Goal: Information Seeking & Learning: Learn about a topic

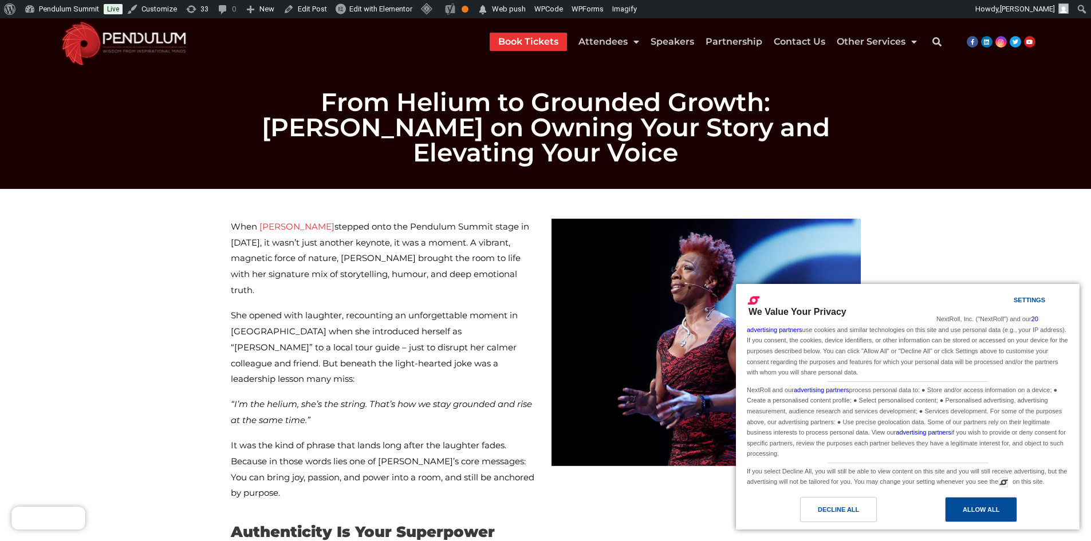
click at [969, 508] on div "Allow All" at bounding box center [981, 510] width 37 height 13
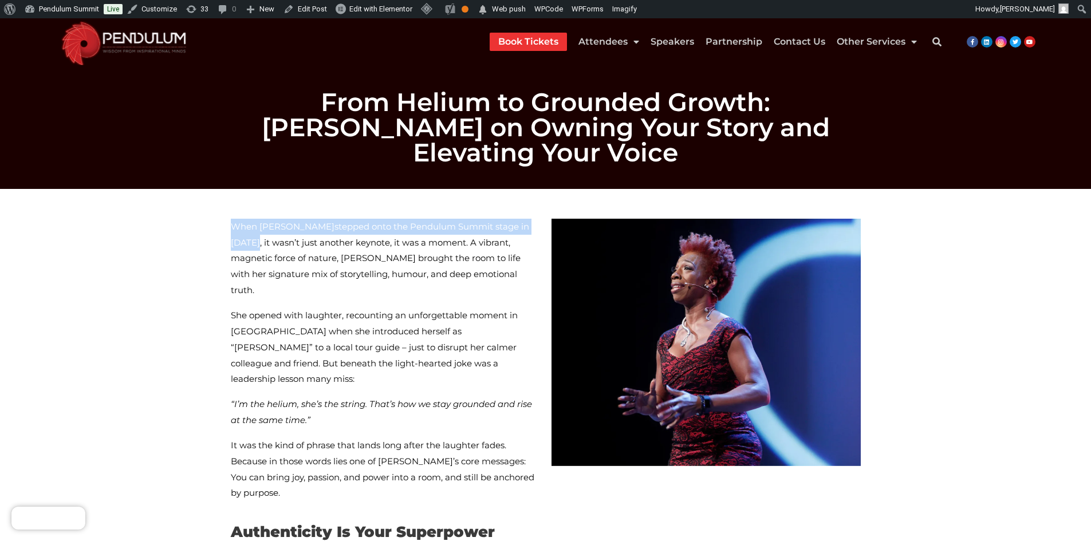
drag, startPoint x: 252, startPoint y: 203, endPoint x: 498, endPoint y: 203, distance: 245.8
click at [498, 219] on p "When Lisa Nichols stepped onto the Pendulum Summit stage in 2017, it wasn’t jus…" at bounding box center [385, 259] width 309 height 80
click at [359, 310] on span "She opened with laughter, recounting an unforgettable moment in Dublin when she…" at bounding box center [374, 347] width 287 height 74
drag, startPoint x: 305, startPoint y: 199, endPoint x: 493, endPoint y: 199, distance: 187.9
click at [493, 221] on span "stepped onto the Pendulum Summit stage in 2017, it wasn’t just another keynote,…" at bounding box center [380, 258] width 298 height 74
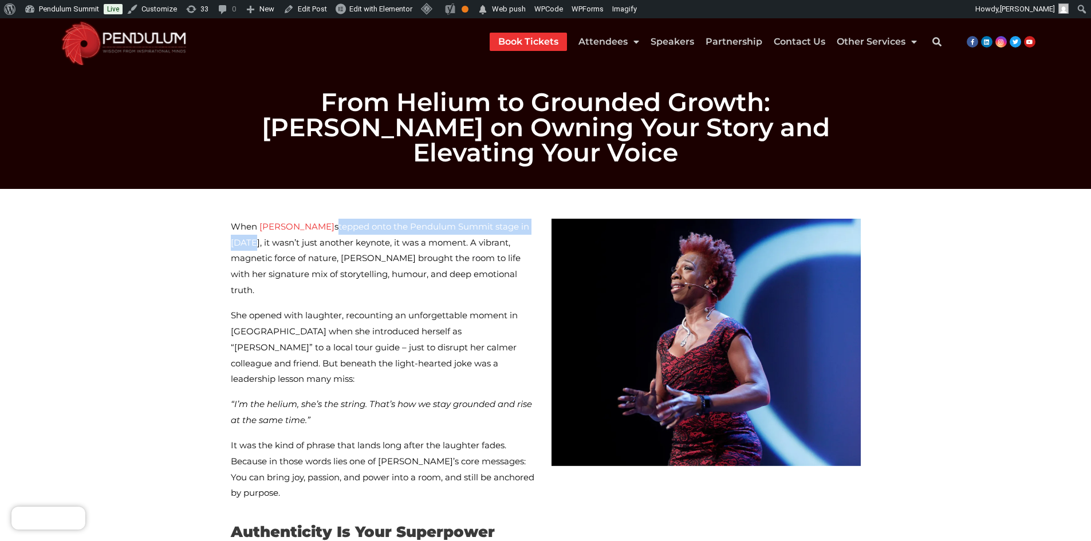
copy span "stepped onto the Pendulum Summit stage in 2017"
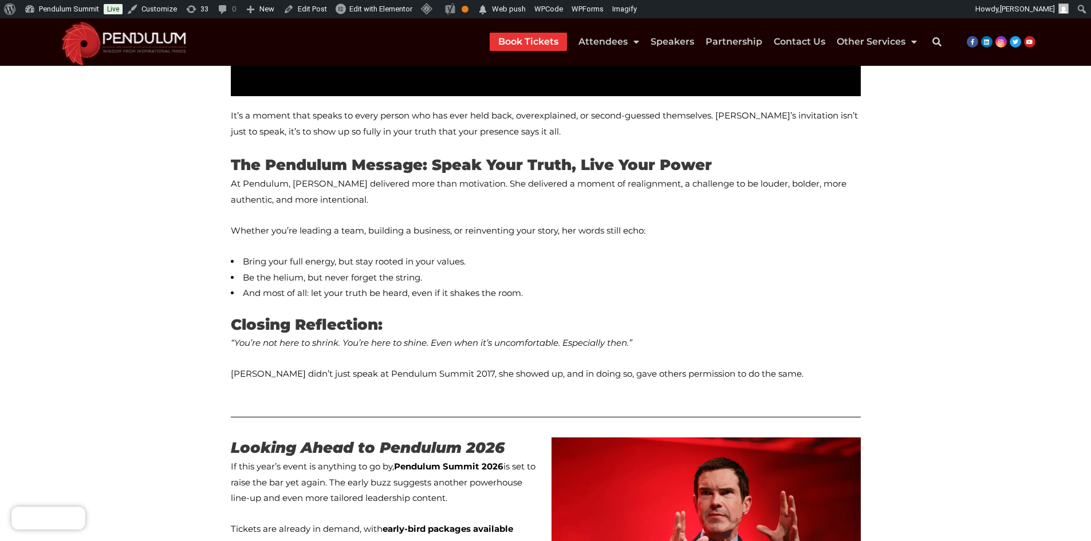
scroll to position [1432, 0]
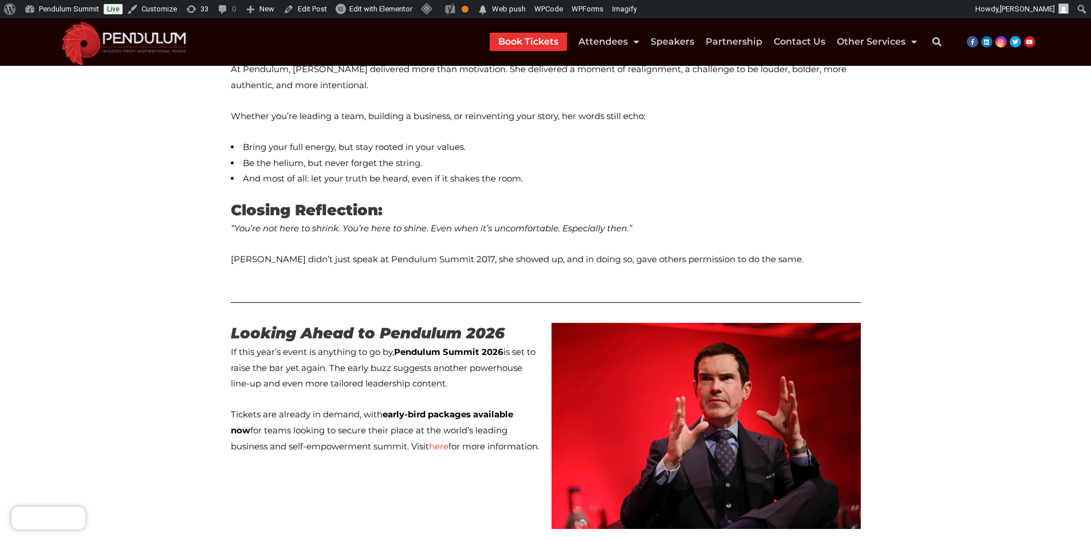
click at [243, 324] on strong "Looking Ahead to Pendulum 2026" at bounding box center [368, 333] width 274 height 18
click at [388, 324] on strong "Looking Ahead to Pendulum 2026" at bounding box center [368, 333] width 274 height 18
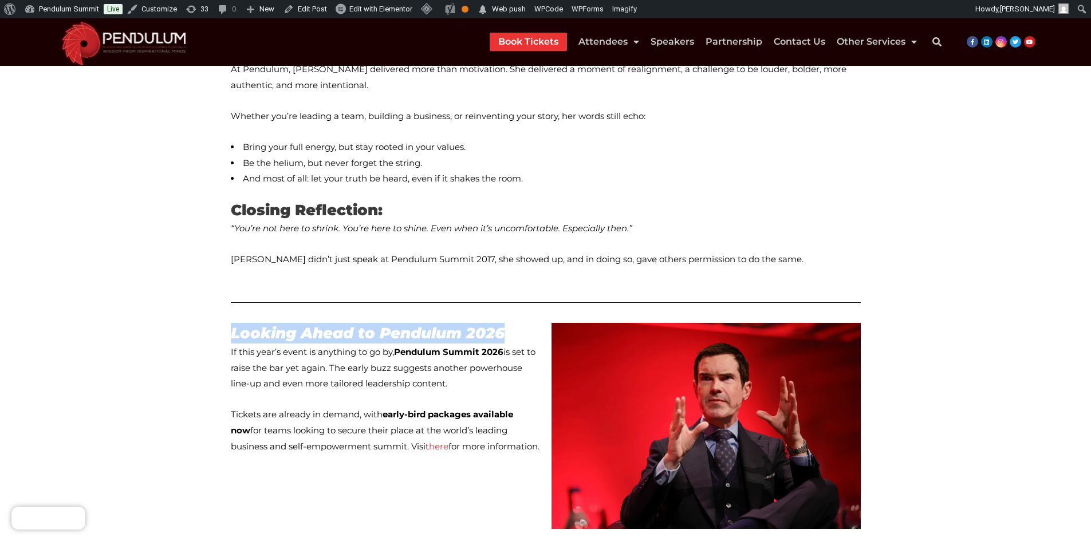
click at [488, 324] on strong "Looking Ahead to Pendulum 2026" at bounding box center [368, 333] width 274 height 18
copy strong "Looking Ahead to Pendulum 2026"
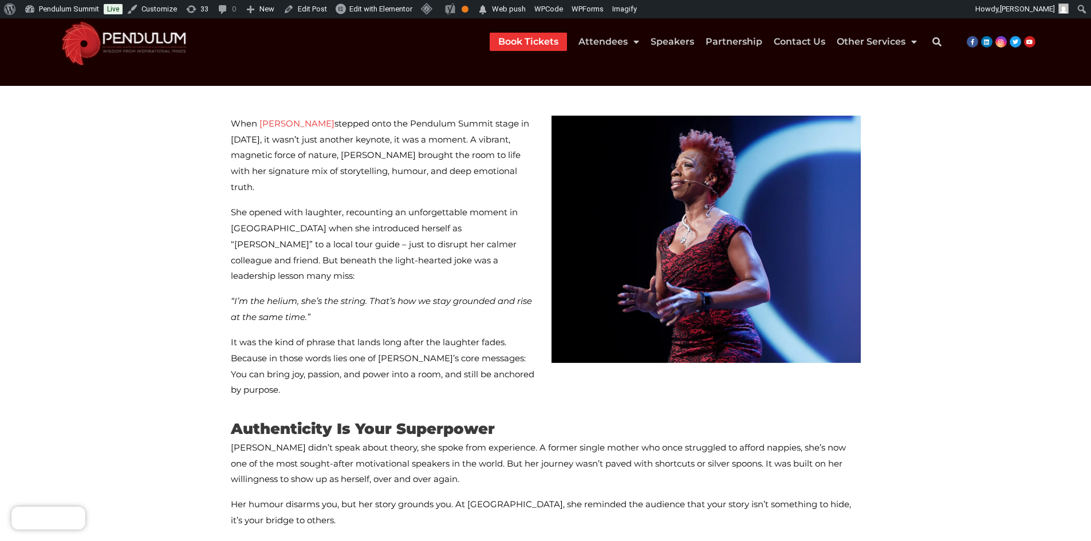
scroll to position [0, 0]
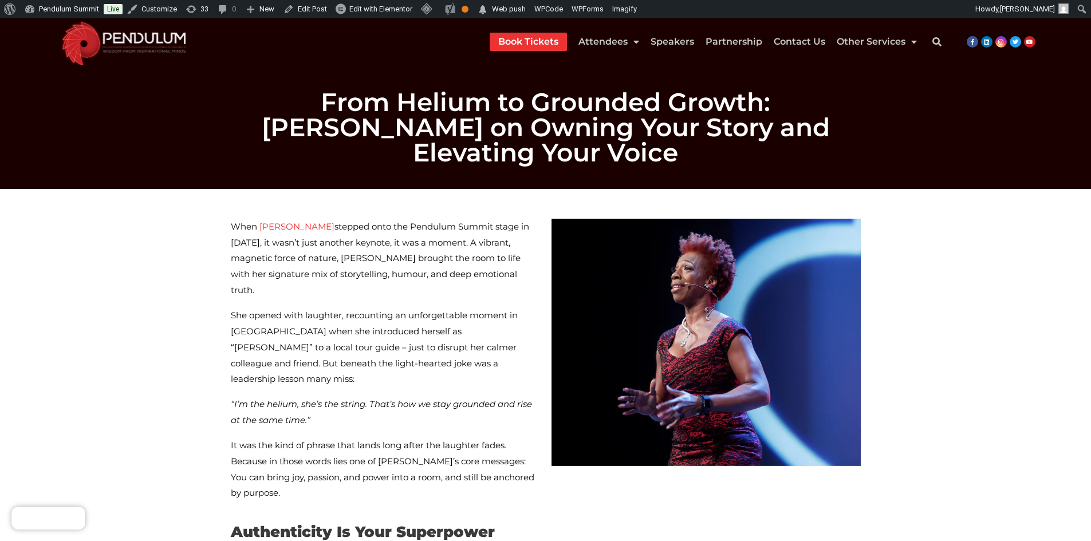
click at [165, 46] on img at bounding box center [123, 42] width 139 height 48
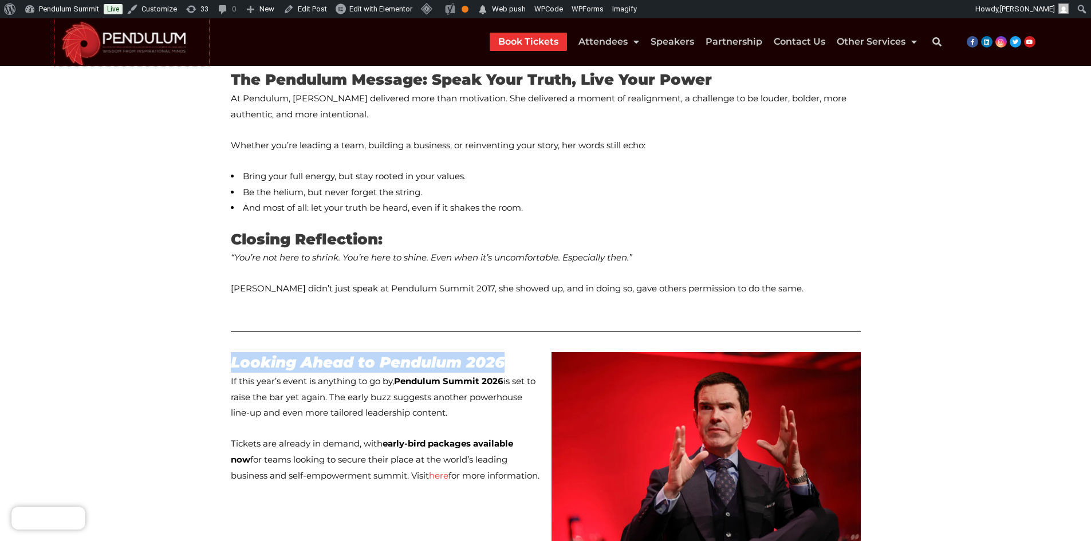
scroll to position [1547, 0]
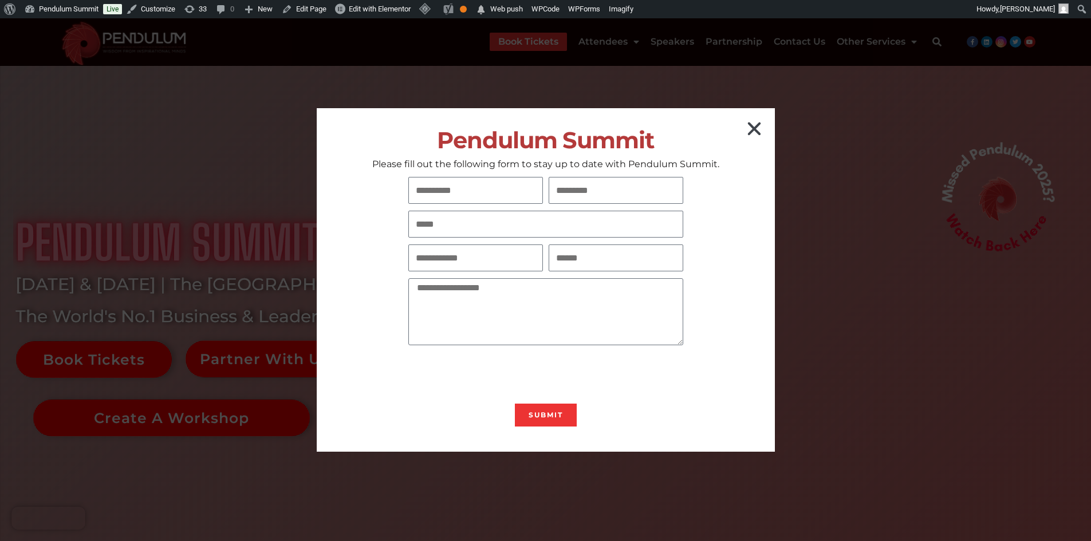
click at [757, 128] on icon "Close" at bounding box center [754, 129] width 18 height 18
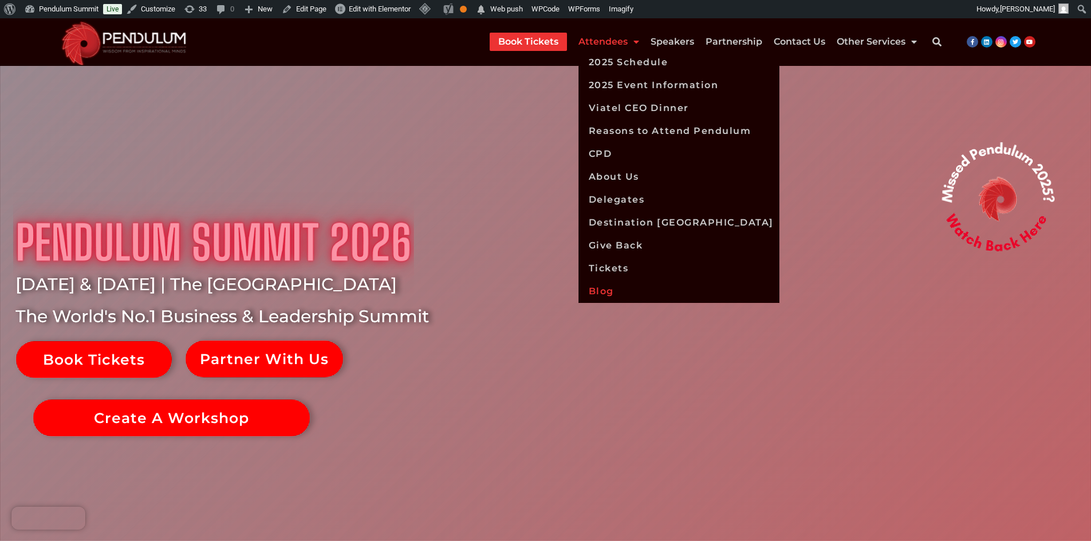
click at [614, 287] on link "Blog" at bounding box center [679, 291] width 201 height 23
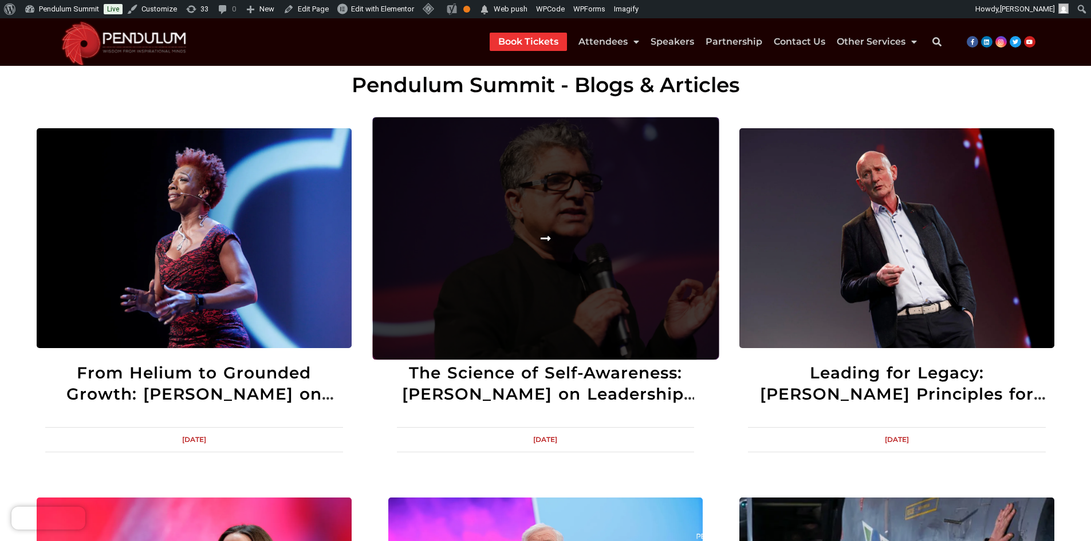
click at [533, 230] on link at bounding box center [545, 238] width 347 height 242
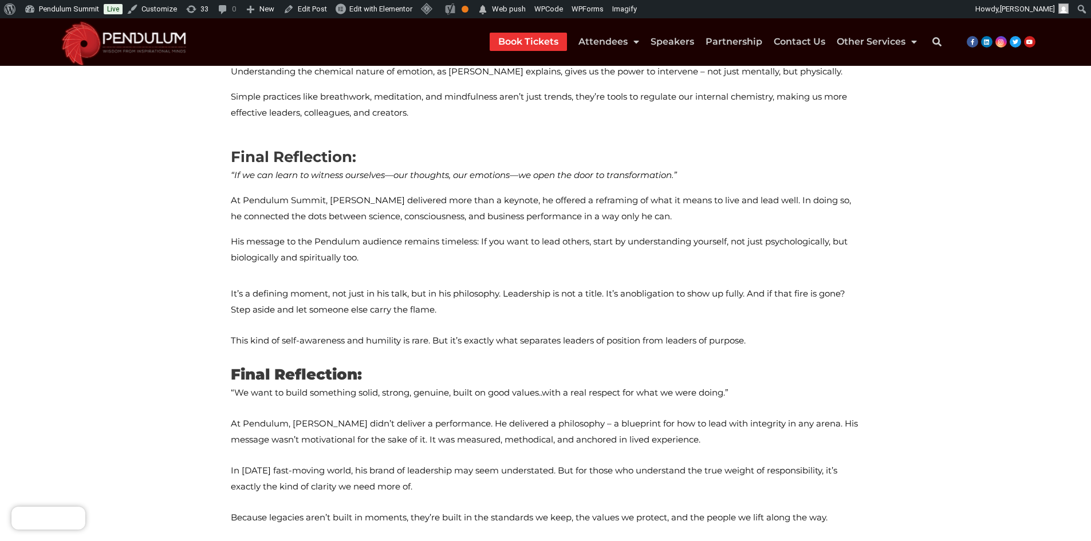
scroll to position [1375, 0]
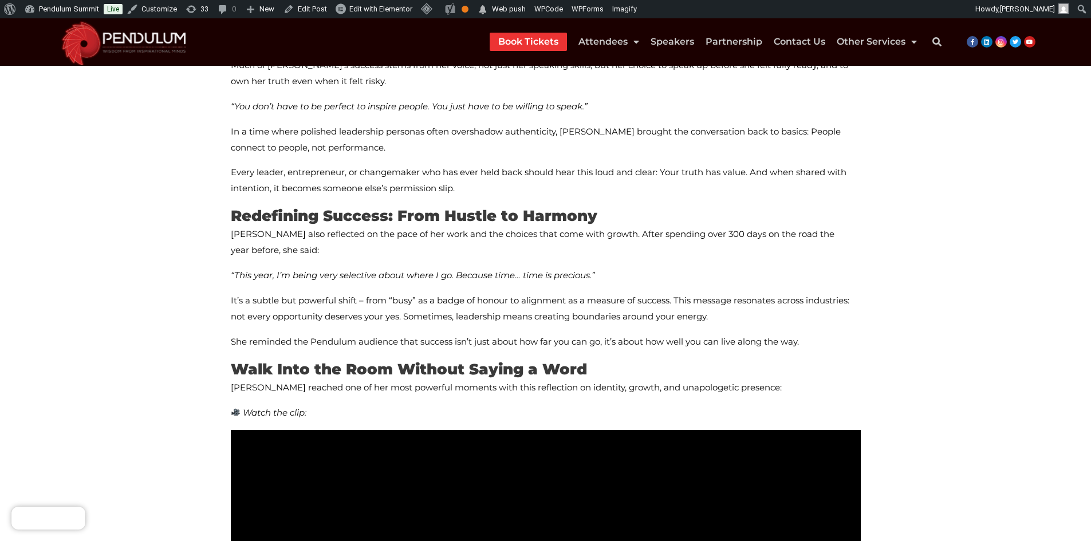
scroll to position [573, 0]
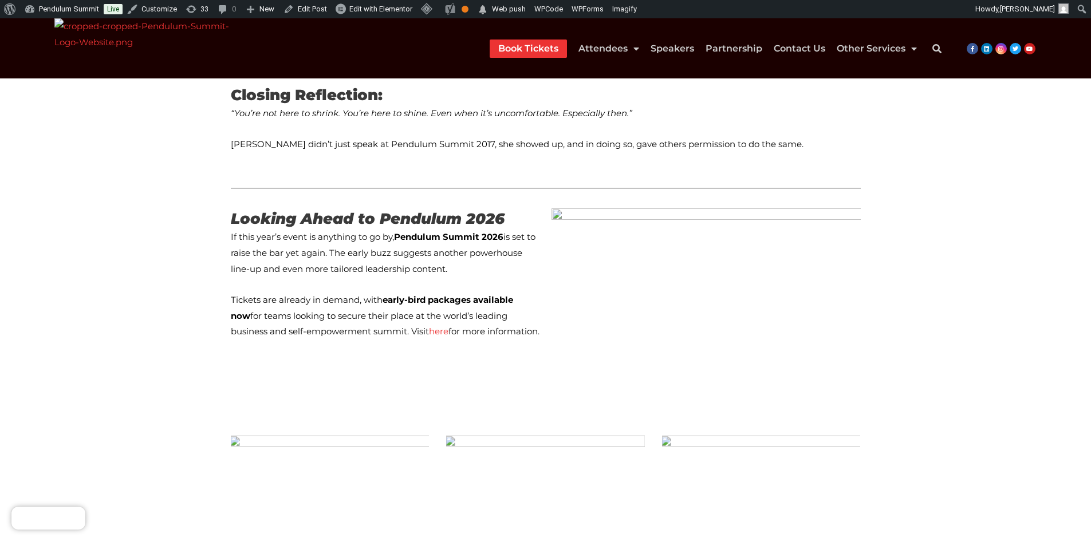
scroll to position [1559, 0]
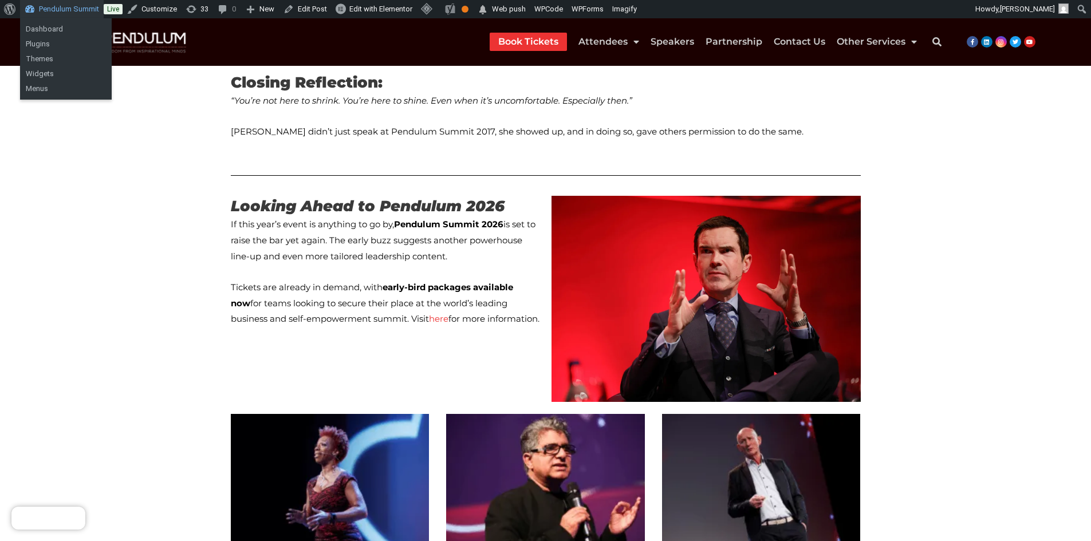
click at [56, 14] on link "Pendulum Summit" at bounding box center [62, 9] width 84 height 18
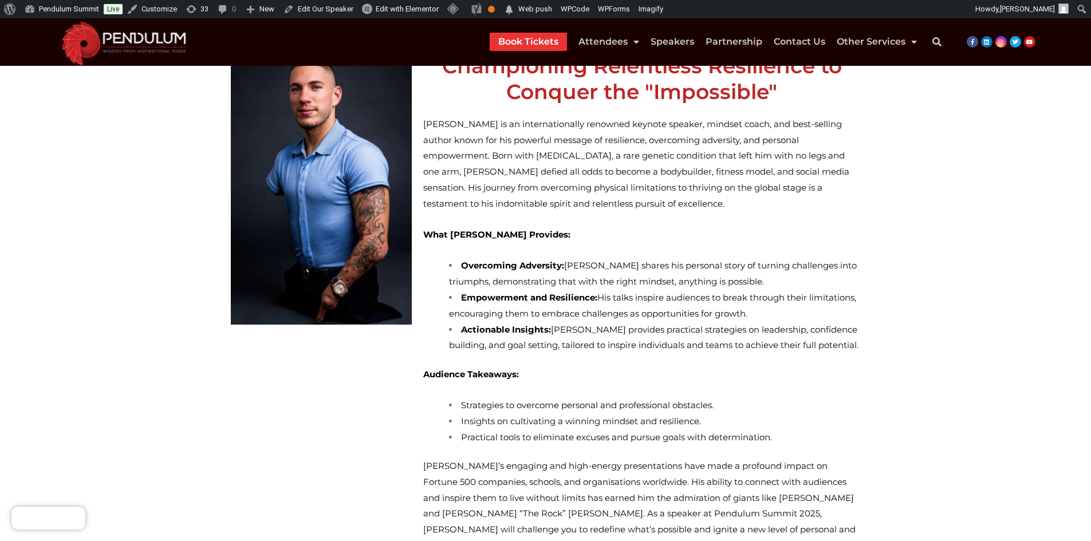
scroll to position [115, 0]
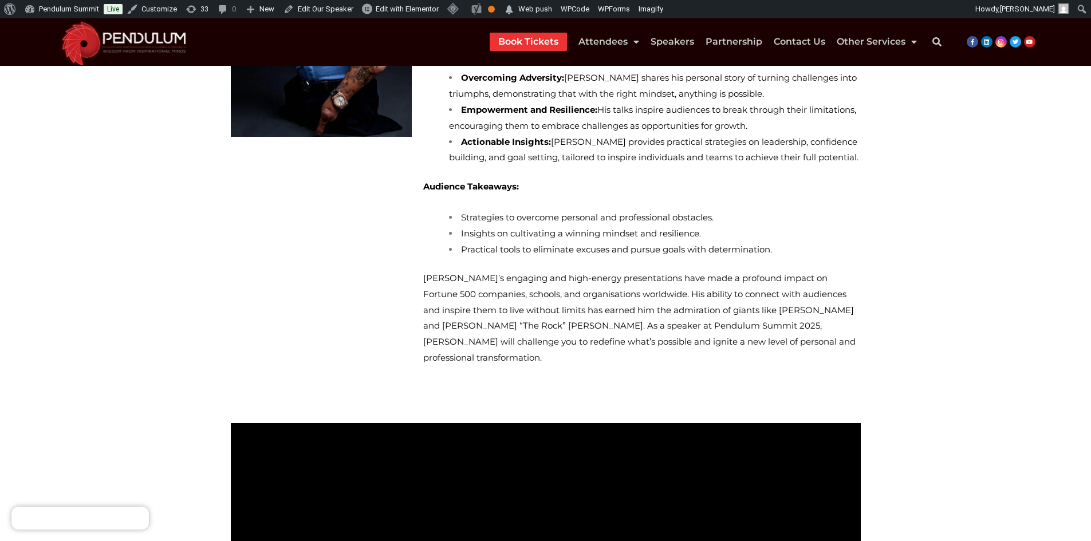
scroll to position [300, 0]
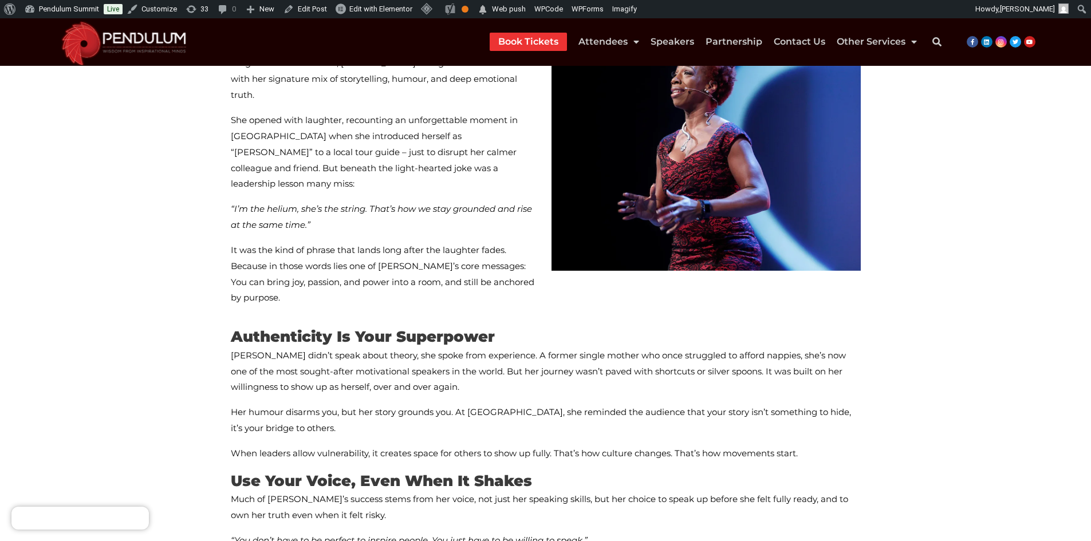
scroll to position [229, 0]
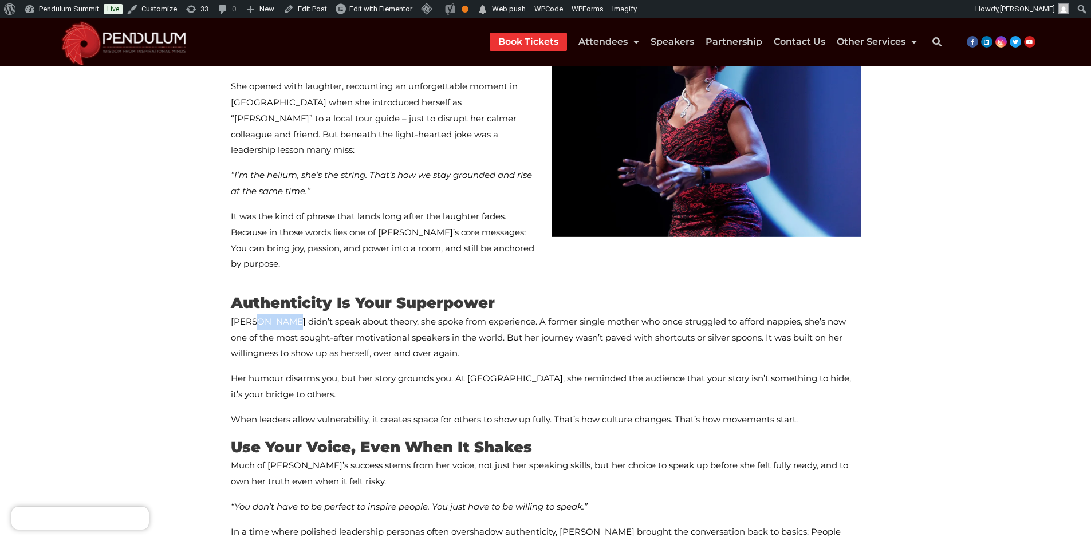
drag, startPoint x: 271, startPoint y: 254, endPoint x: 251, endPoint y: 251, distance: 20.3
click at [251, 316] on span "Lisa didn’t speak about theory, she spoke from experience. A former single moth…" at bounding box center [538, 337] width 615 height 43
copy span "didn’t"
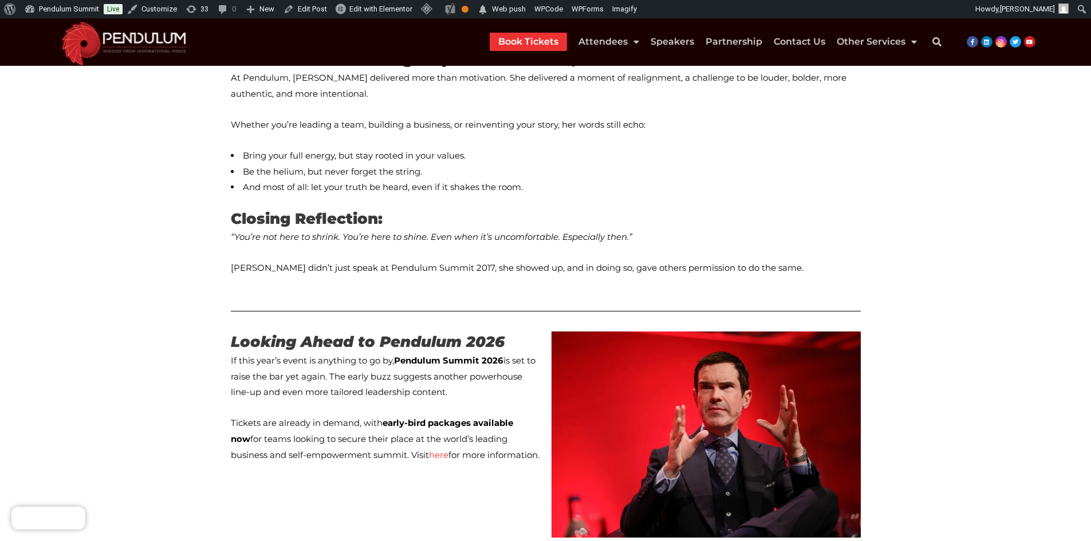
scroll to position [1604, 0]
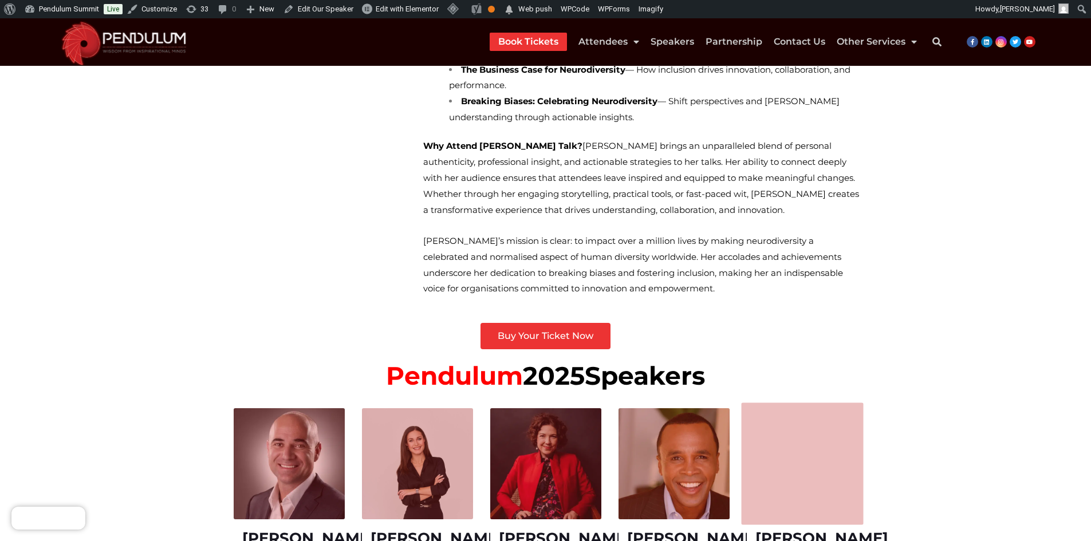
scroll to position [643, 0]
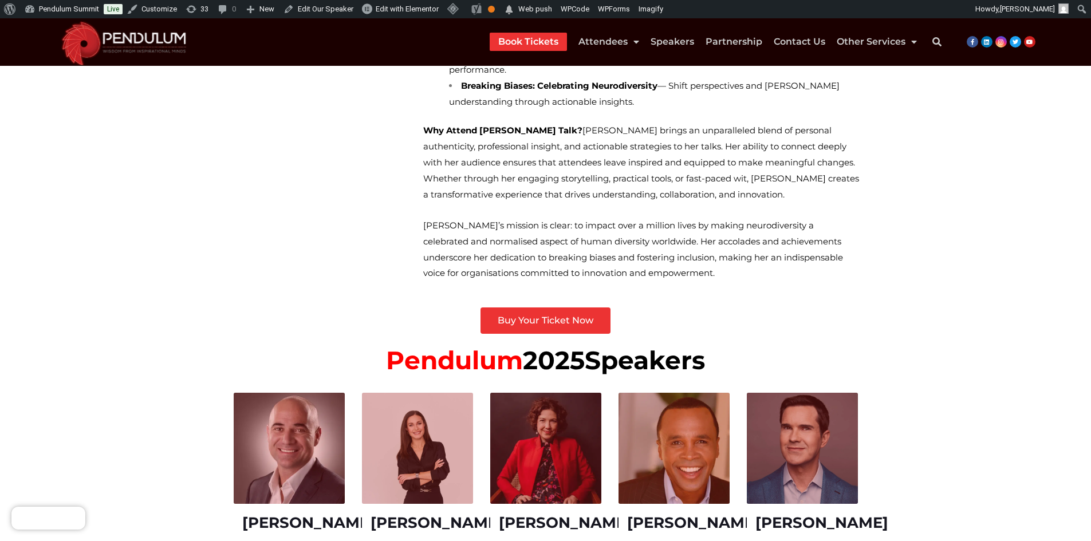
drag, startPoint x: 717, startPoint y: 344, endPoint x: 336, endPoint y: 344, distance: 381.0
click at [336, 345] on h1 "Pendulum 2025 Speakers" at bounding box center [546, 360] width 630 height 30
click at [412, 345] on span "Pendulum" at bounding box center [454, 360] width 137 height 31
click at [589, 345] on span "Speakers" at bounding box center [645, 360] width 120 height 31
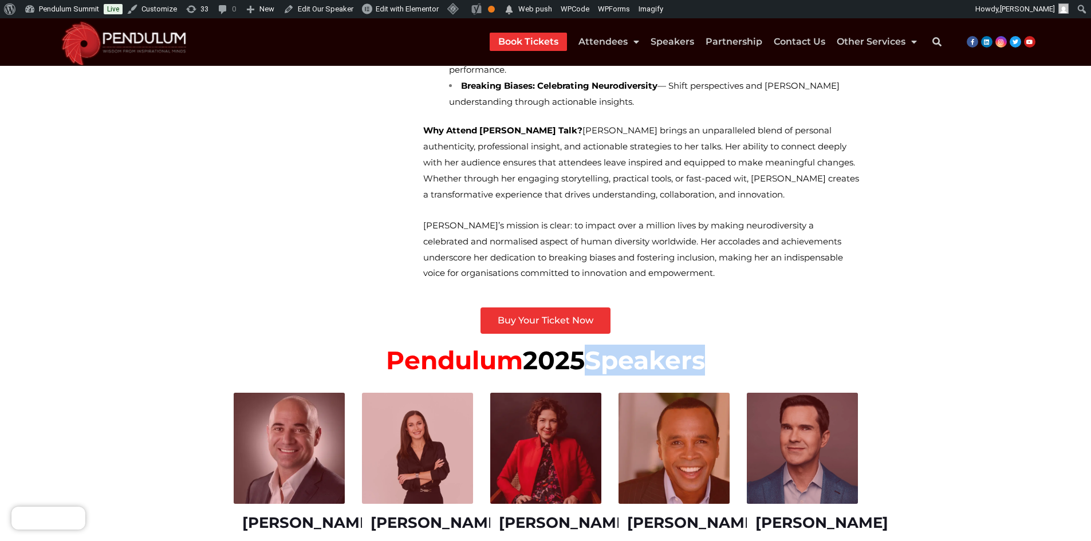
drag, startPoint x: 589, startPoint y: 342, endPoint x: 638, endPoint y: 342, distance: 48.1
click at [593, 345] on span "Speakers" at bounding box center [645, 360] width 120 height 31
click at [649, 345] on span "Speakers" at bounding box center [645, 360] width 120 height 31
click at [535, 345] on span "2025" at bounding box center [554, 360] width 62 height 31
click at [572, 345] on span "2025" at bounding box center [554, 360] width 62 height 31
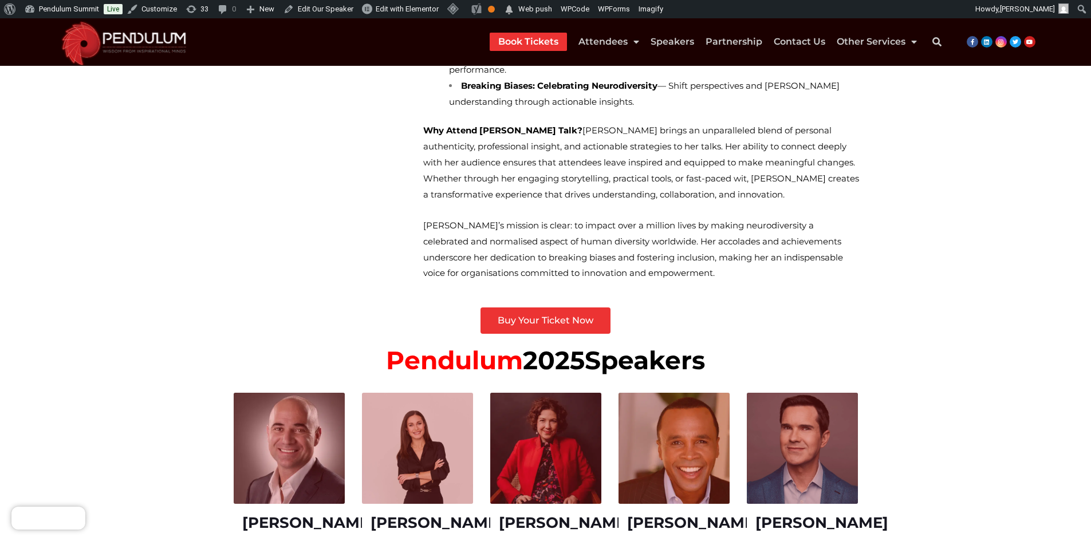
click at [569, 345] on h1 "Pendulum 2025 Speakers" at bounding box center [546, 360] width 630 height 30
drag, startPoint x: 549, startPoint y: 343, endPoint x: 497, endPoint y: 343, distance: 52.7
click at [500, 345] on h1 "Pendulum 2025 Speakers" at bounding box center [546, 360] width 630 height 30
drag, startPoint x: 604, startPoint y: 336, endPoint x: 438, endPoint y: 341, distance: 165.6
click at [593, 345] on span "Speakers" at bounding box center [645, 360] width 120 height 31
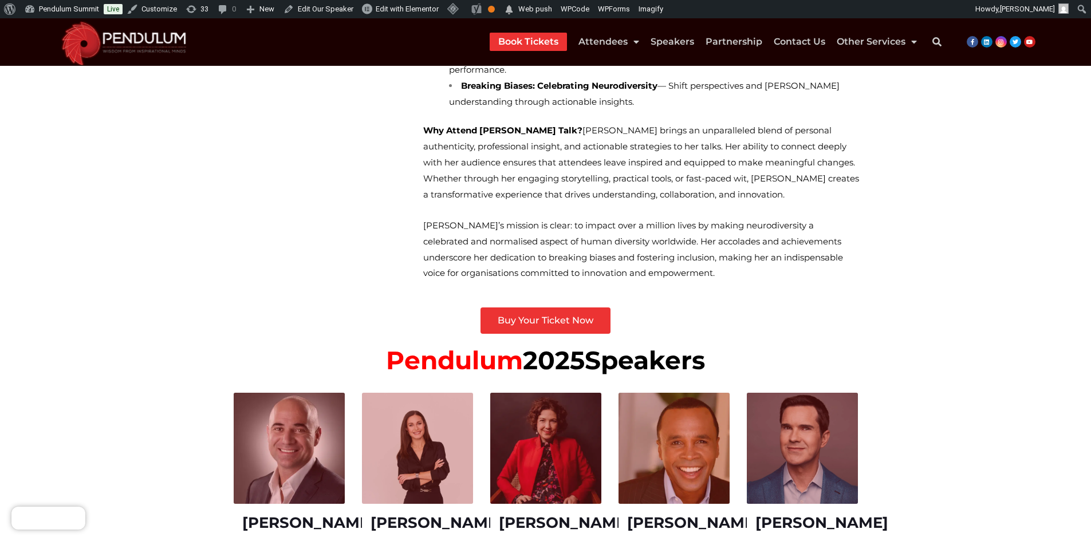
click at [466, 347] on span "Pendulum" at bounding box center [454, 360] width 137 height 31
click at [575, 347] on span "2025" at bounding box center [554, 360] width 62 height 31
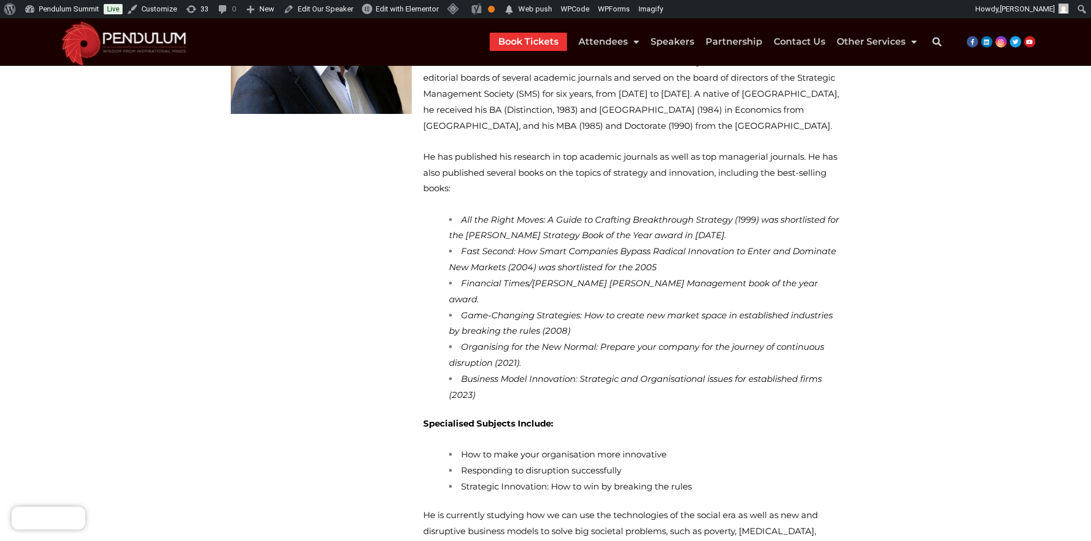
scroll to position [172, 0]
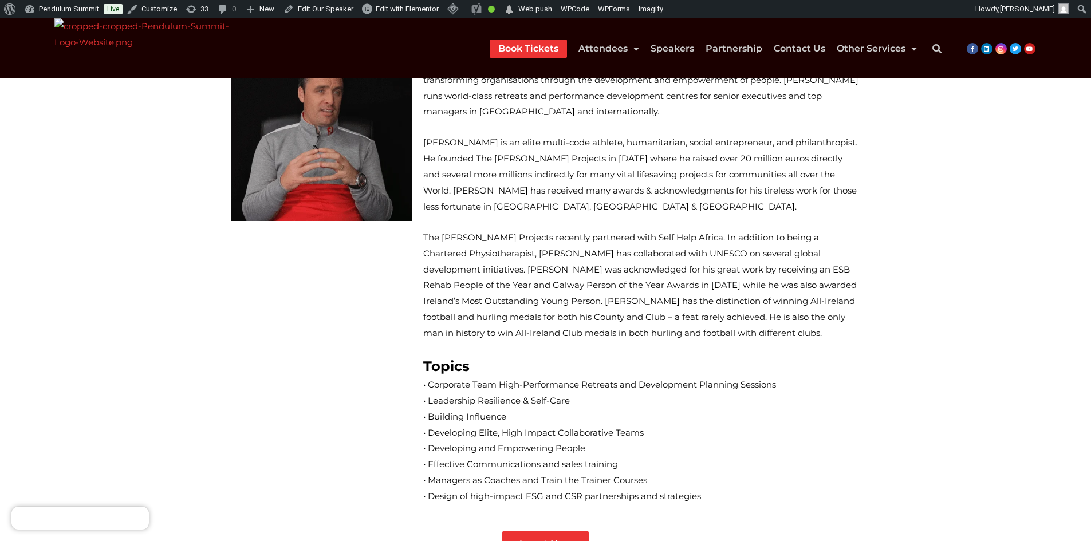
scroll to position [128, 0]
